Goal: Task Accomplishment & Management: Manage account settings

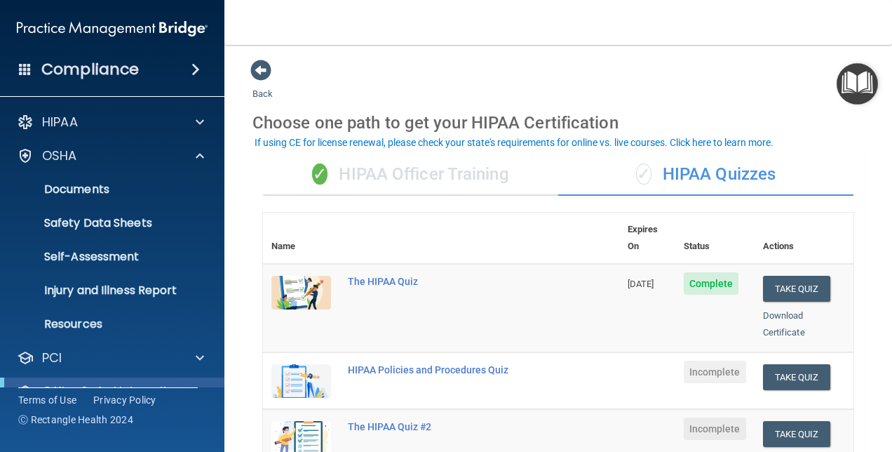
scroll to position [163, 0]
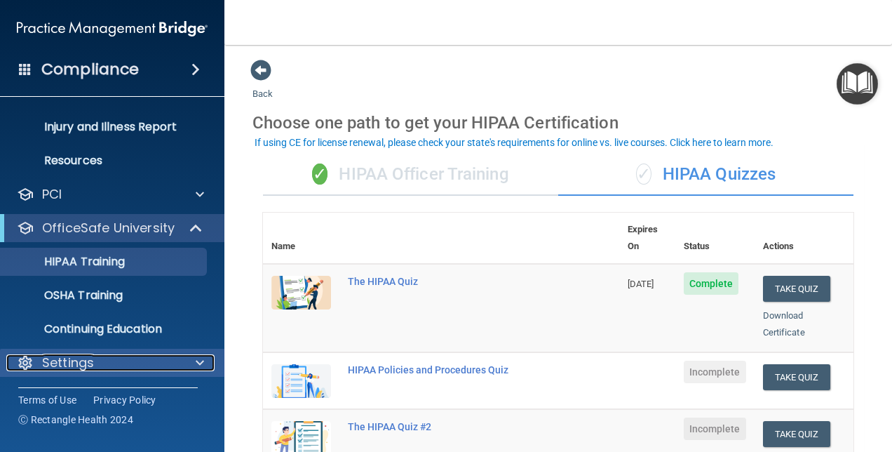
click at [202, 359] on span at bounding box center [200, 362] width 8 height 17
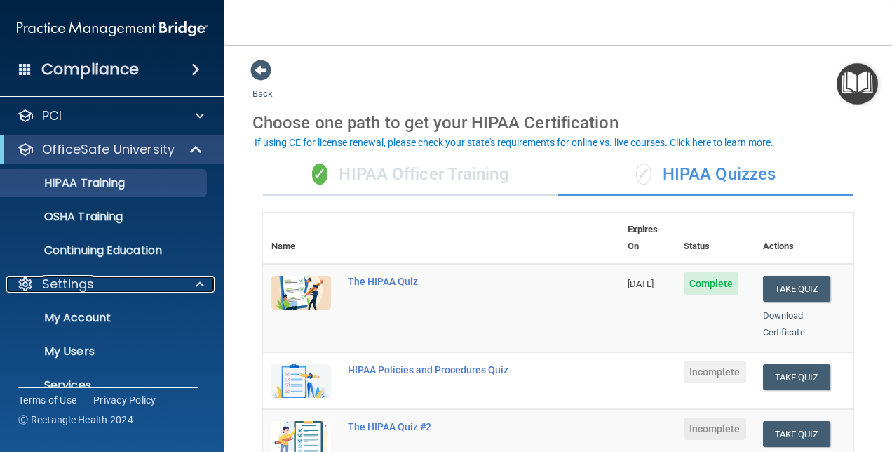
scroll to position [298, 0]
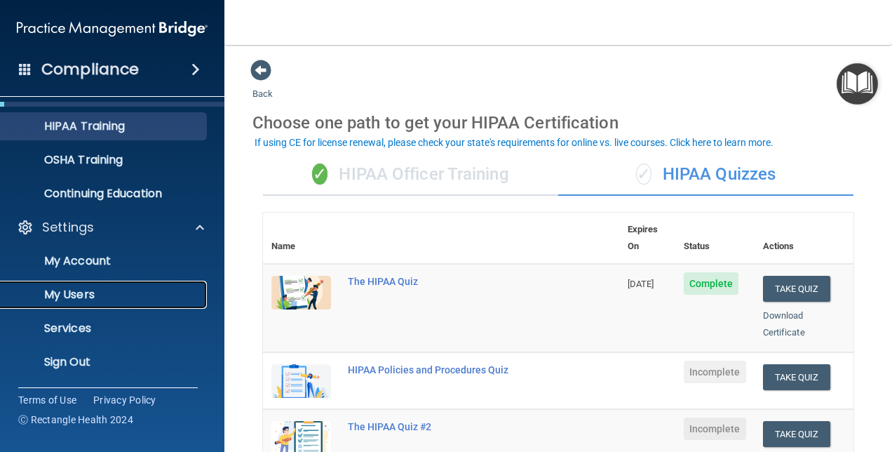
click at [100, 297] on p "My Users" at bounding box center [104, 295] width 191 height 14
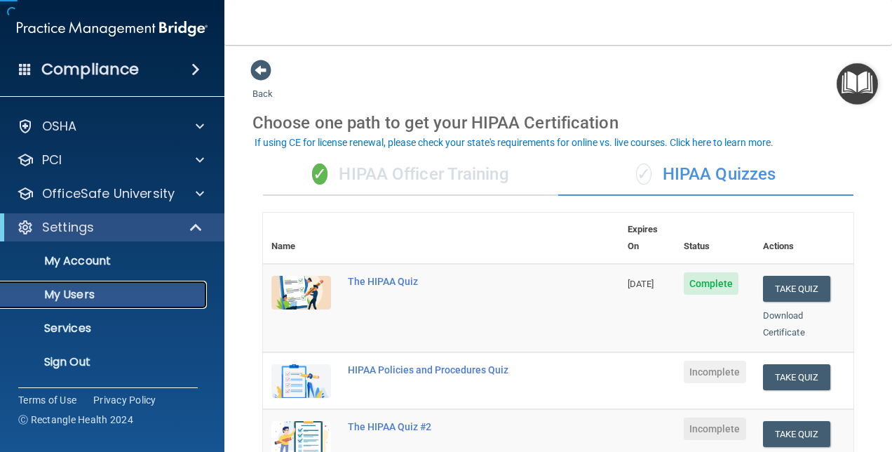
scroll to position [29, 0]
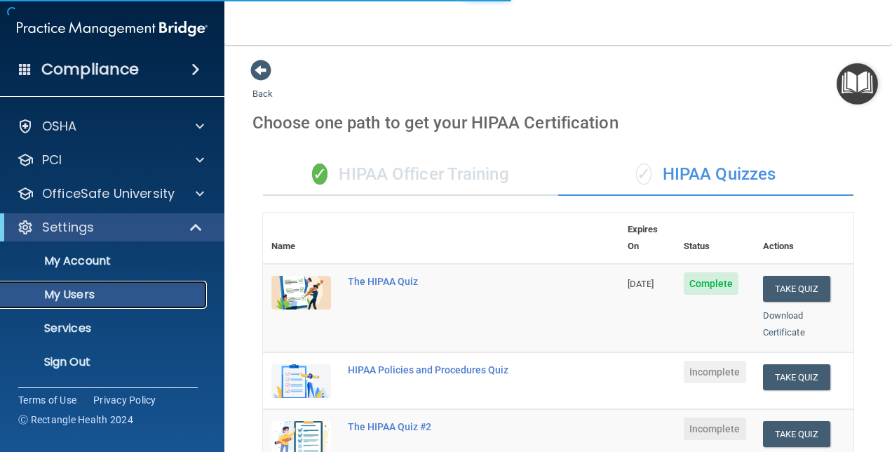
select select "20"
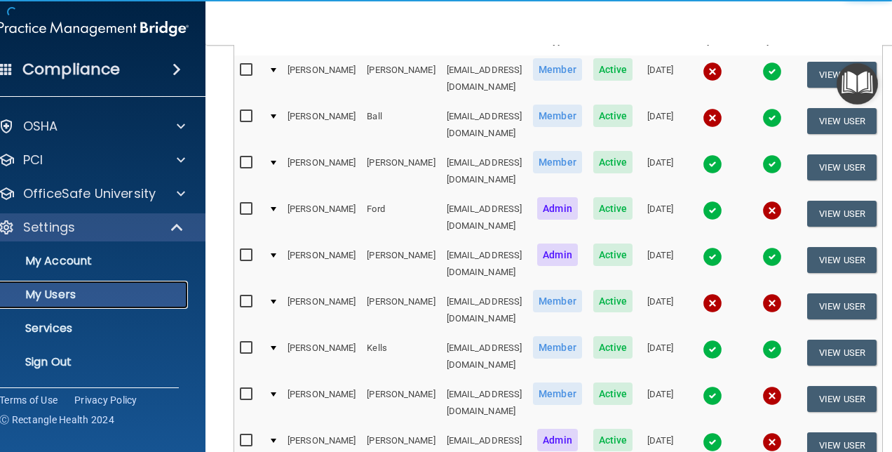
scroll to position [281, 0]
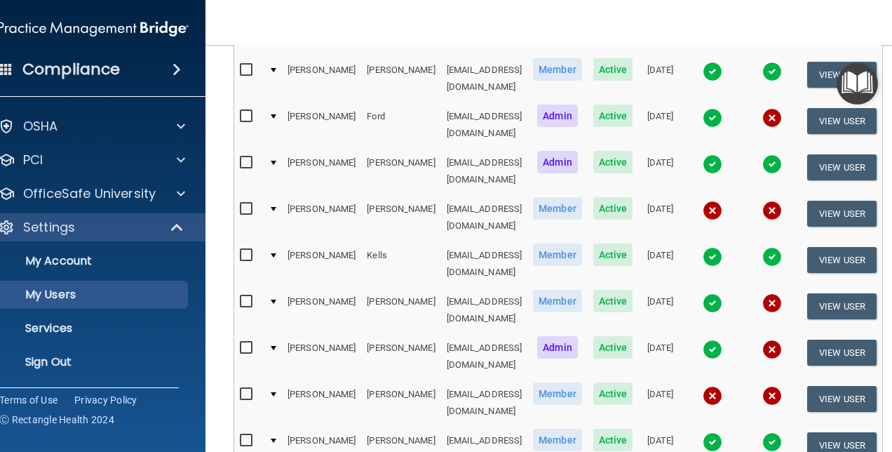
click at [234, 379] on td at bounding box center [248, 402] width 29 height 46
click at [240, 389] on input "checkbox" at bounding box center [248, 394] width 16 height 11
checkbox input "true"
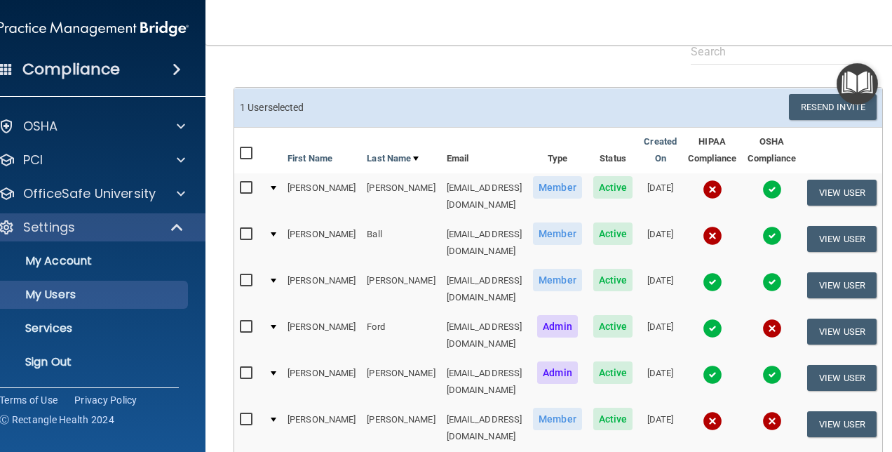
scroll to position [0, 0]
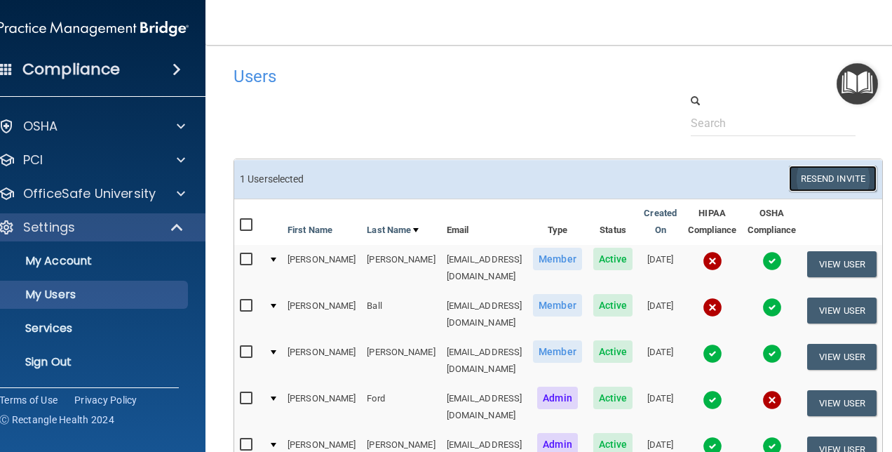
click at [852, 175] on button "Resend Invite" at bounding box center [833, 179] width 88 height 26
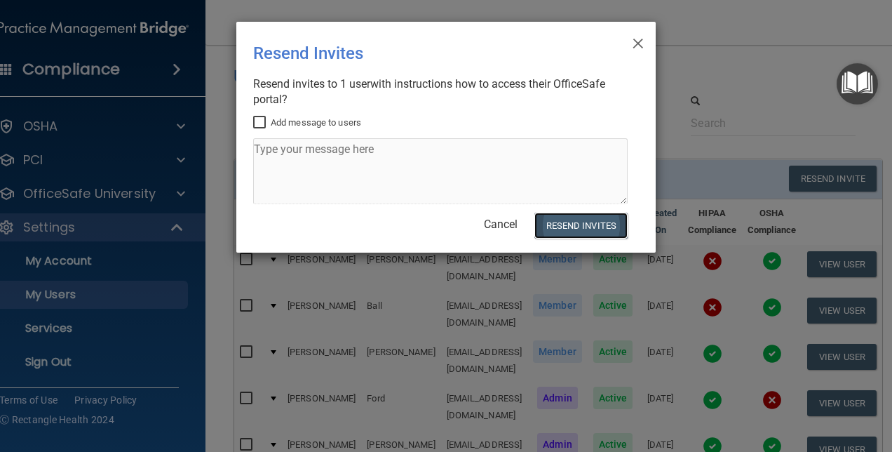
drag, startPoint x: 575, startPoint y: 224, endPoint x: 583, endPoint y: 222, distance: 8.5
click at [583, 222] on button "Resend Invites" at bounding box center [580, 225] width 93 height 26
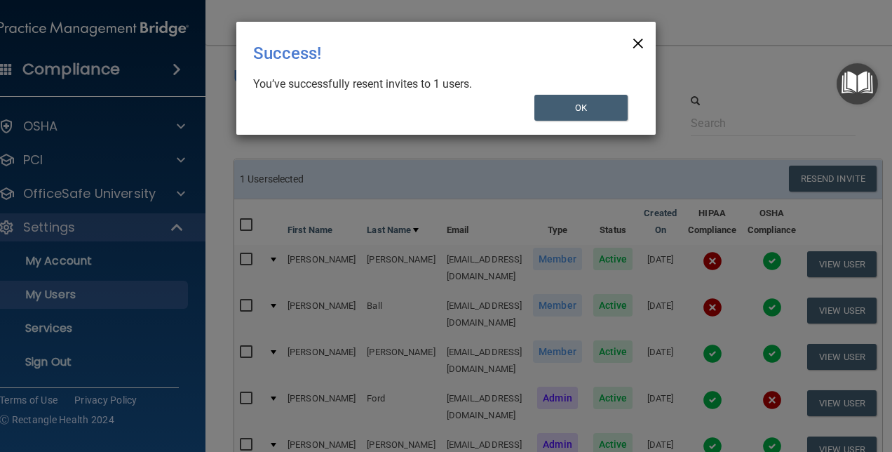
click at [635, 40] on span "×" at bounding box center [638, 41] width 13 height 28
